Goal: Navigation & Orientation: Find specific page/section

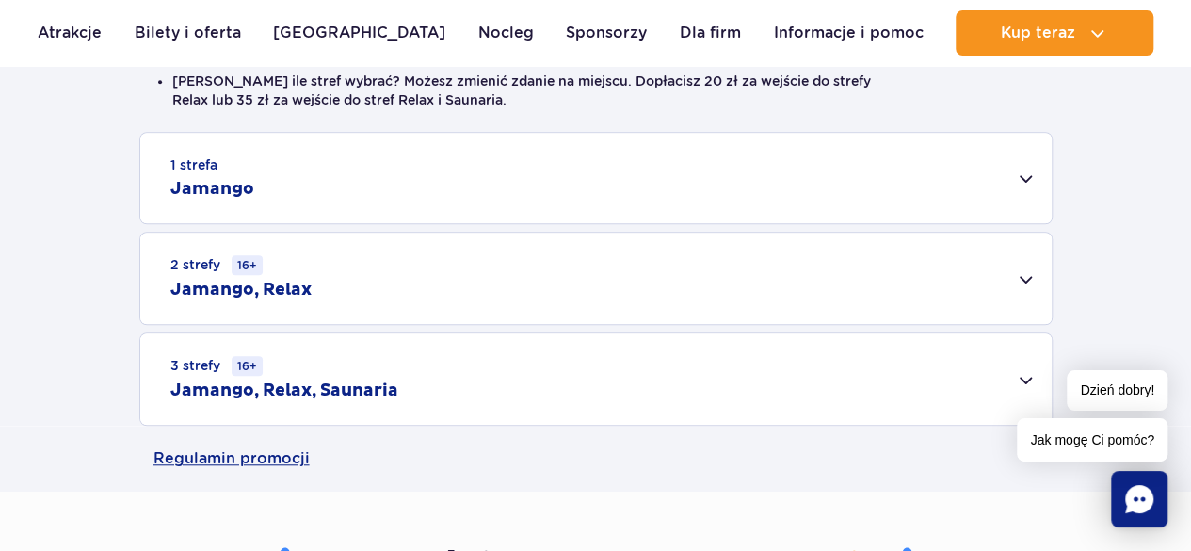
scroll to position [659, 0]
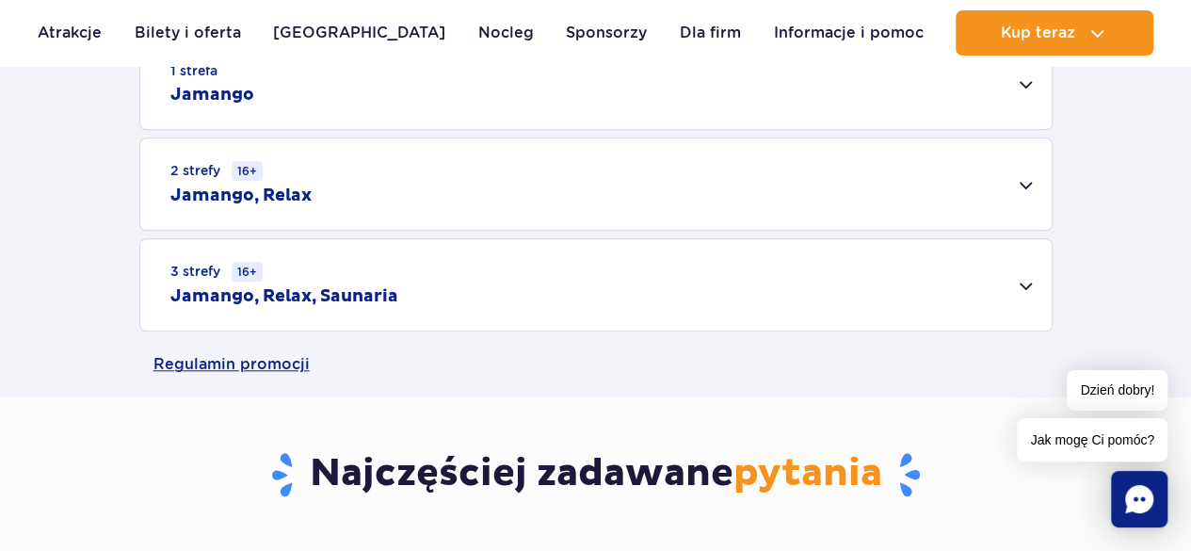
click at [657, 287] on div "3 strefy 16+ Jamango, Relax, Saunaria" at bounding box center [595, 284] width 911 height 91
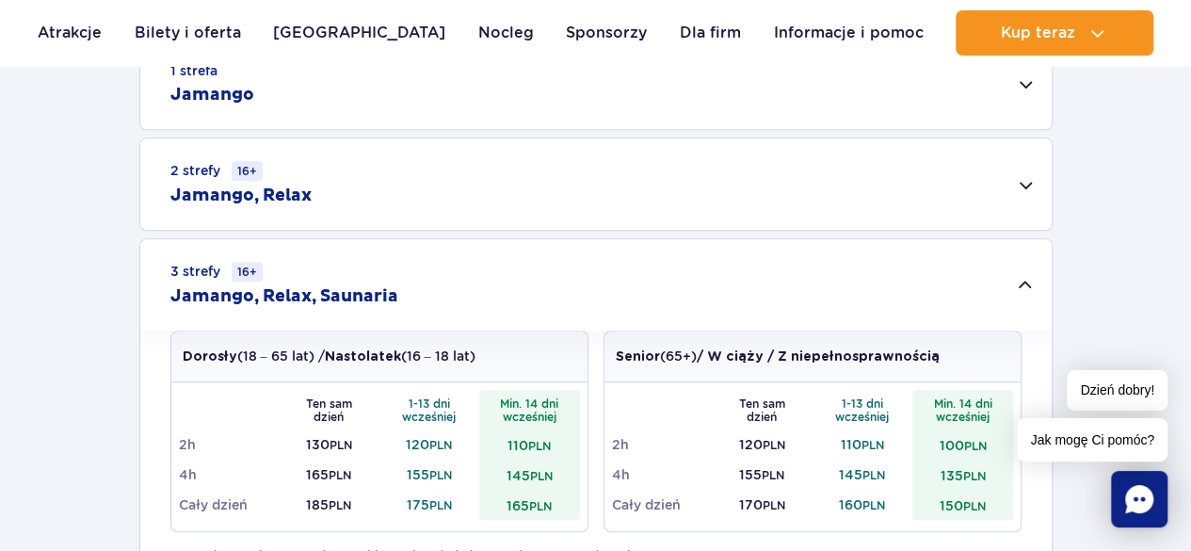
scroll to position [565, 0]
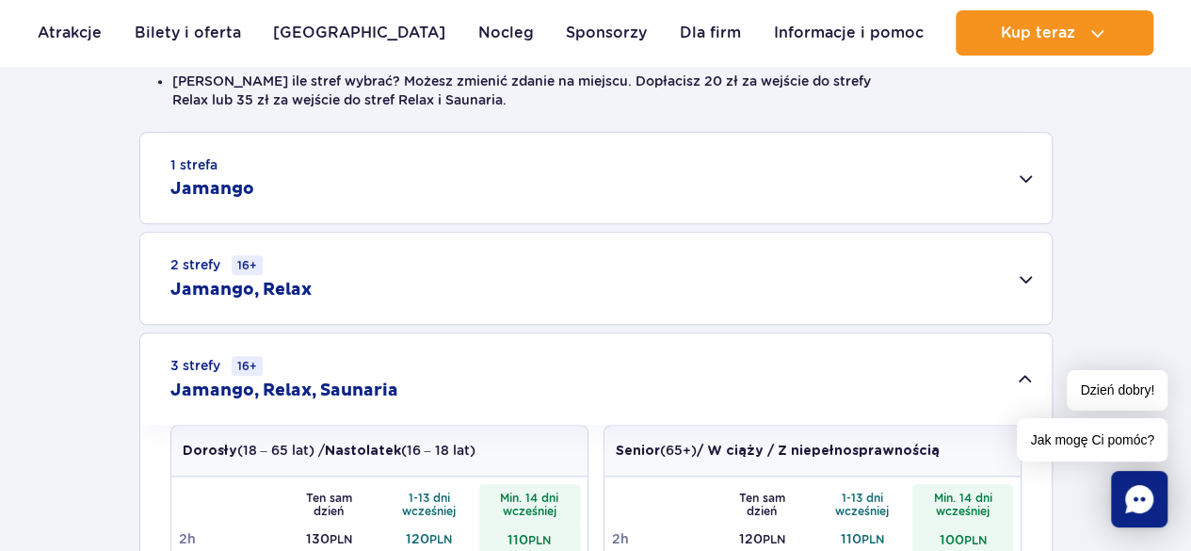
click at [768, 187] on div "1 strefa Jamango" at bounding box center [595, 178] width 911 height 90
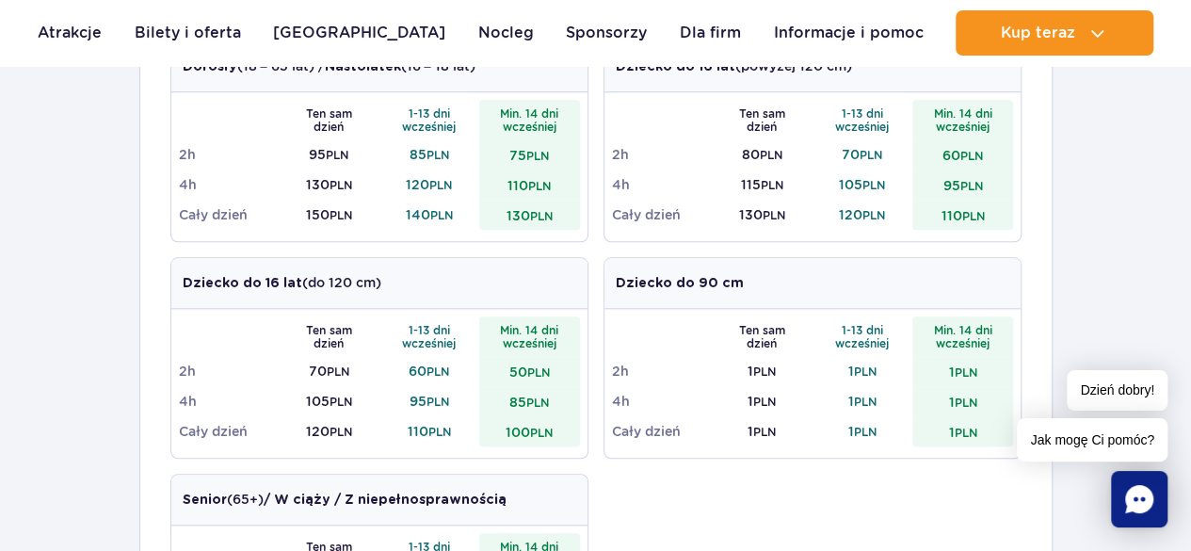
scroll to position [753, 0]
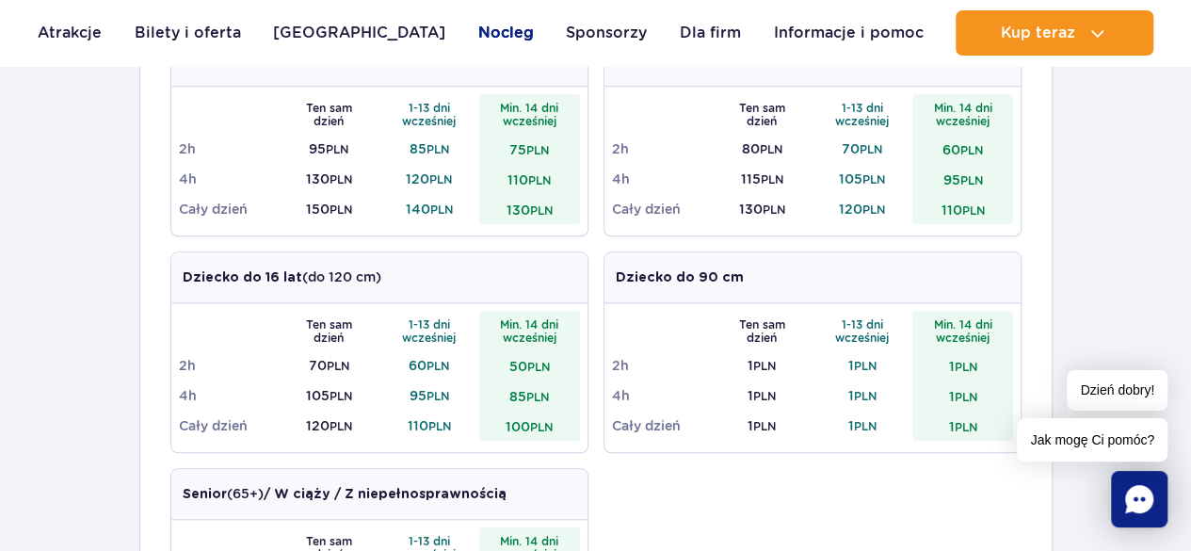
click at [480, 27] on link "Nocleg" at bounding box center [506, 32] width 56 height 45
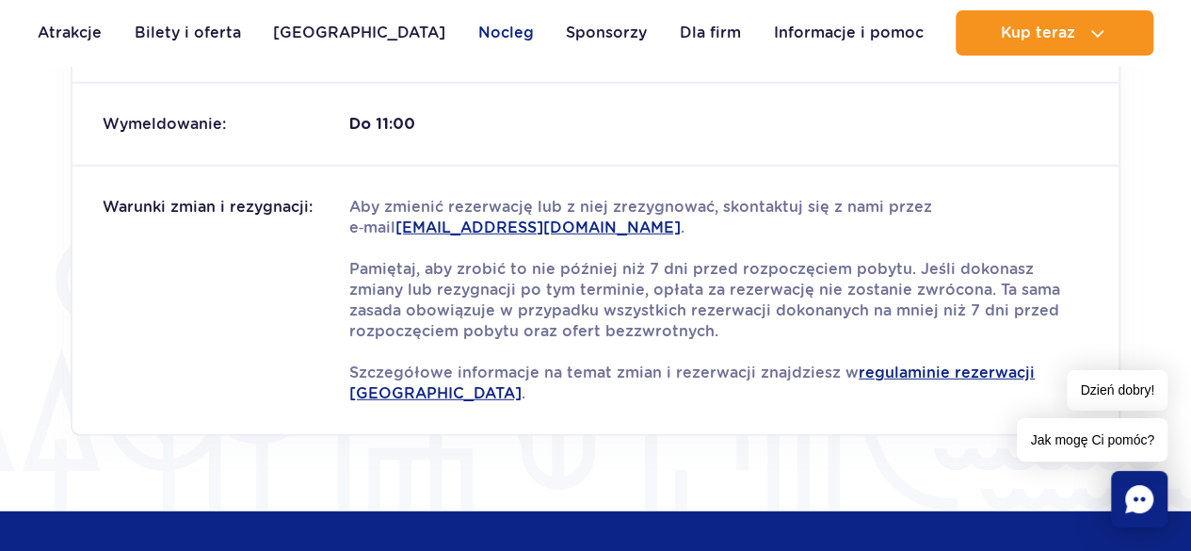
scroll to position [2542, 0]
